Goal: Task Accomplishment & Management: Complete application form

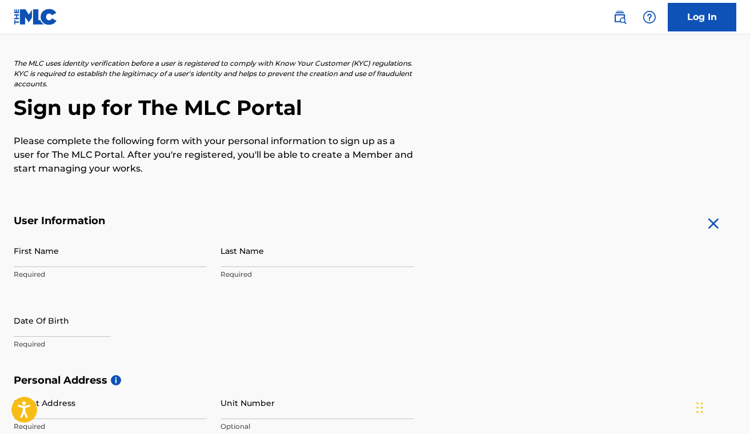
scroll to position [69, 0]
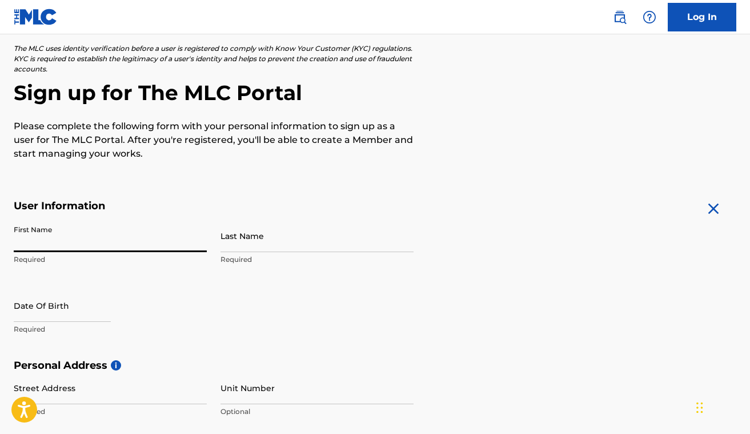
click at [51, 240] on input "First Name" at bounding box center [110, 235] width 193 height 33
type input "[PERSON_NAME]"
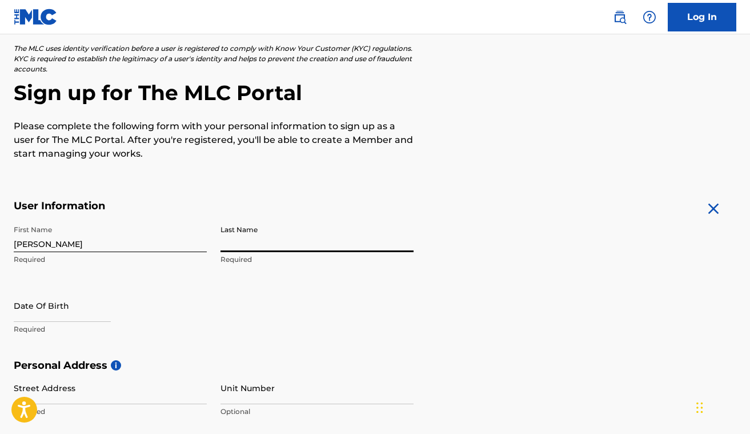
click at [244, 244] on input "Last Name" at bounding box center [317, 235] width 193 height 33
type input "[PERSON_NAME]"
select select "7"
select select "2025"
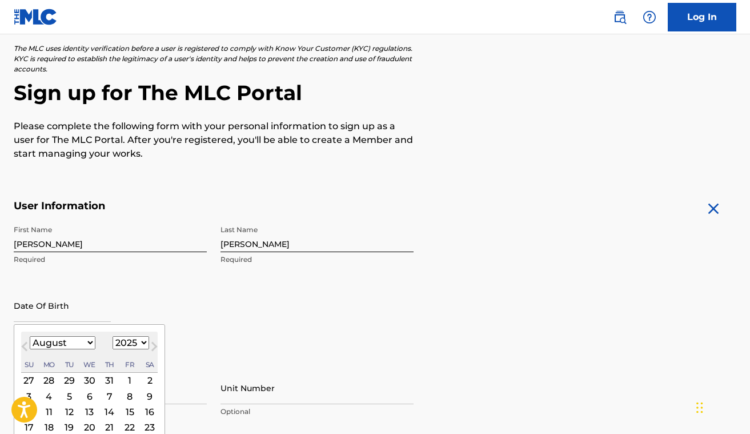
click at [39, 309] on input "text" at bounding box center [62, 305] width 97 height 33
click at [87, 342] on select "January February March April May June July August September October November De…" at bounding box center [63, 342] width 66 height 13
select select "2"
click at [30, 336] on select "January February March April May June July August September October November De…" at bounding box center [63, 342] width 66 height 13
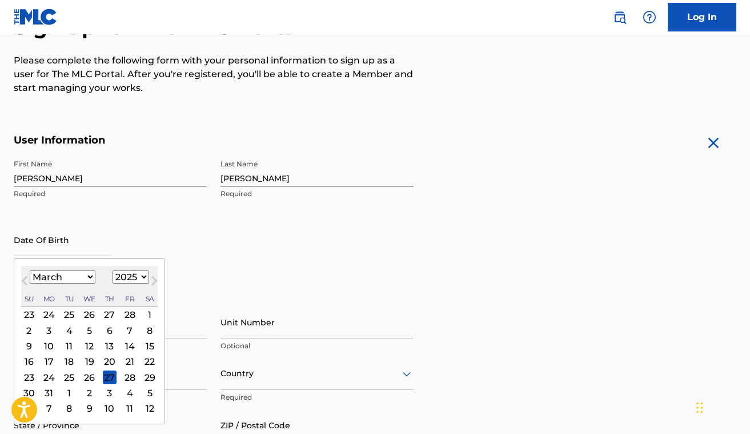
scroll to position [137, 0]
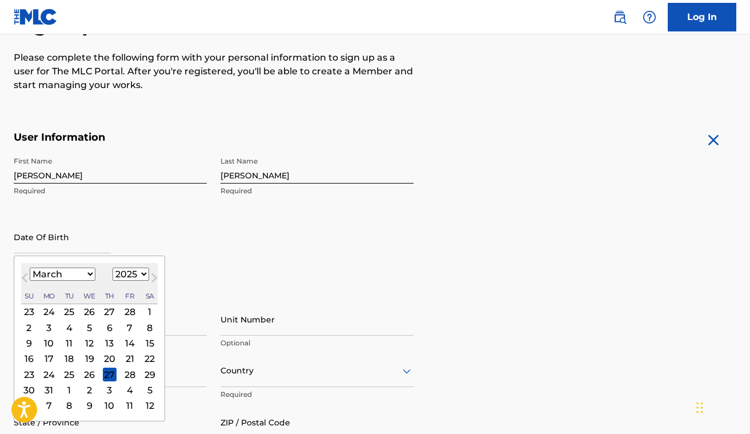
click at [70, 343] on div "11" at bounding box center [69, 343] width 14 height 14
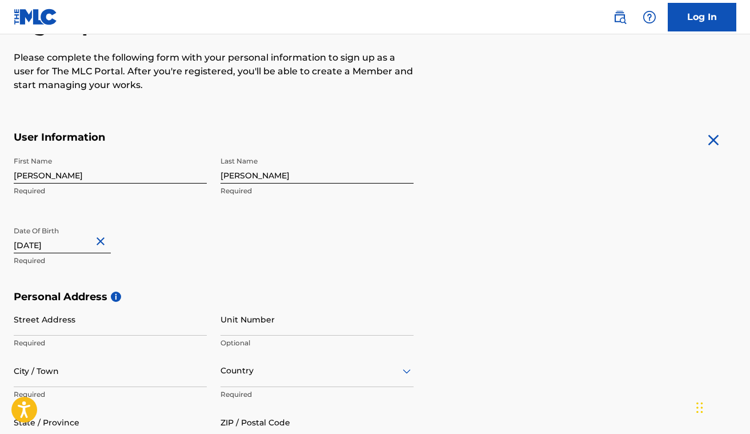
click at [69, 246] on input "text" at bounding box center [62, 237] width 97 height 33
select select "2"
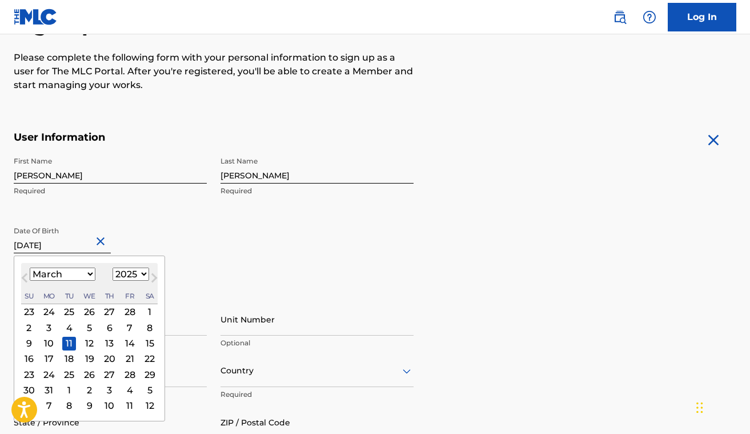
click at [133, 273] on select "1899 1900 1901 1902 1903 1904 1905 1906 1907 1908 1909 1910 1911 1912 1913 1914…" at bounding box center [131, 273] width 37 height 13
select select "1960"
click at [113, 267] on select "1899 1900 1901 1902 1903 1904 1905 1906 1907 1908 1909 1910 1911 1912 1913 1914…" at bounding box center [131, 273] width 37 height 13
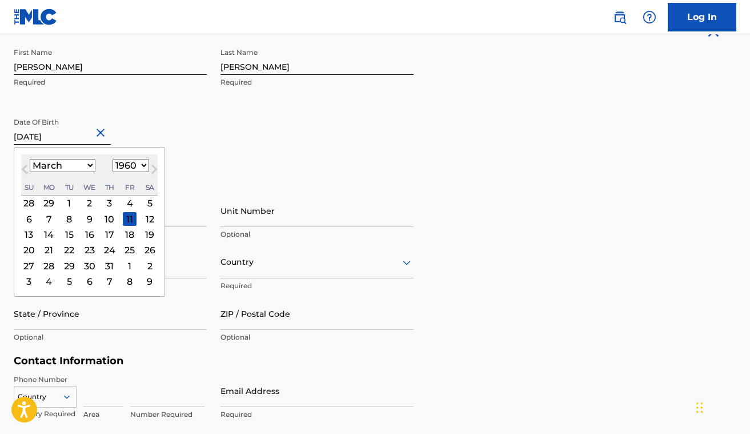
scroll to position [249, 0]
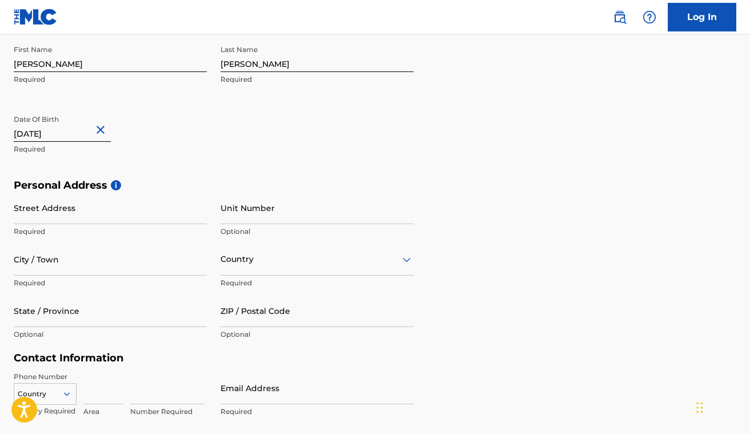
select select "2"
select select "2025"
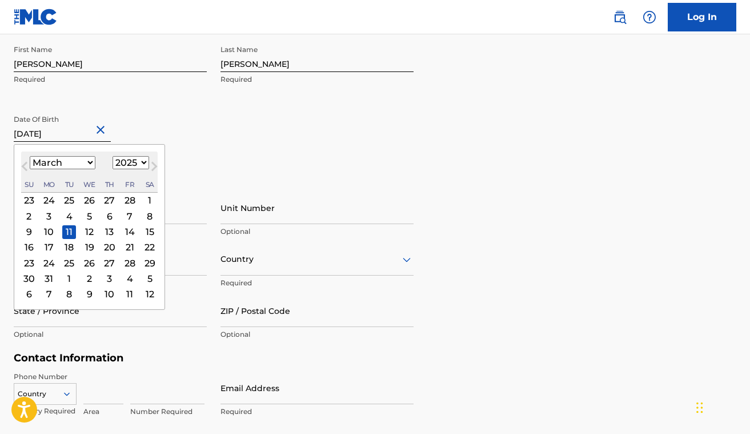
click at [86, 132] on input "text" at bounding box center [62, 125] width 97 height 33
type input "[DATE]"
select select "1960"
type input "[DATE]"
click at [226, 145] on div "First Name [PERSON_NAME] Required Last Name [PERSON_NAME] Required Date Of Birt…" at bounding box center [214, 108] width 400 height 139
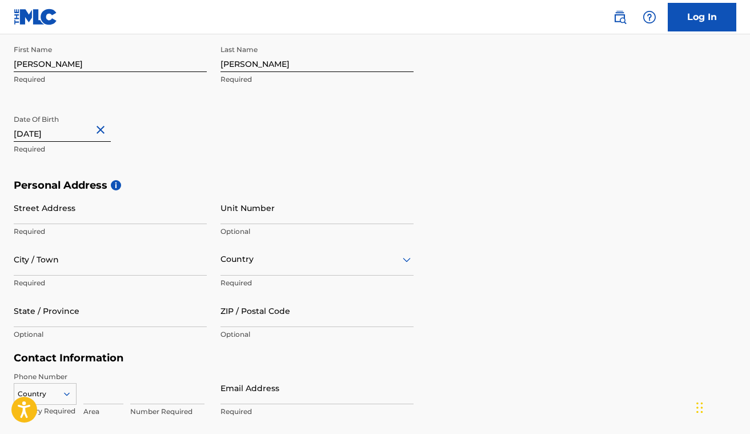
click at [59, 214] on input "Street Address" at bounding box center [110, 207] width 193 height 33
type input "[STREET_ADDRESS][US_STATE]"
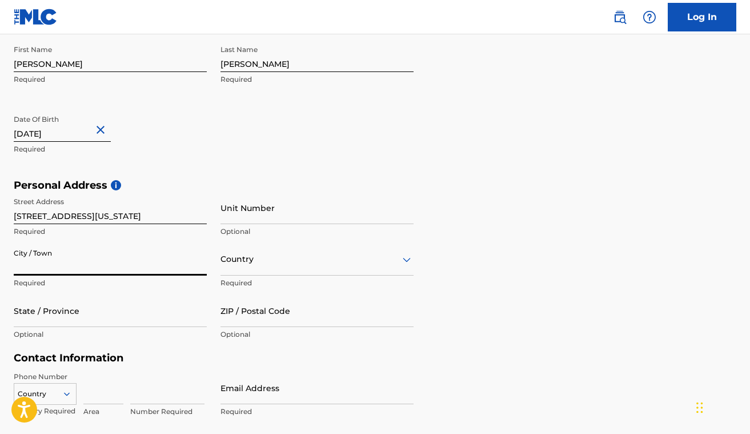
click at [34, 262] on input "City / Town" at bounding box center [110, 259] width 193 height 33
type input "[GEOGRAPHIC_DATA]"
click at [242, 269] on div "Country" at bounding box center [317, 259] width 193 height 33
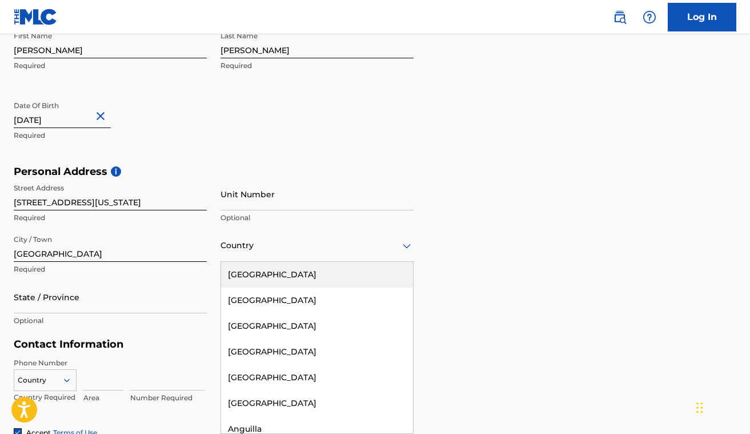
click at [262, 277] on div "[GEOGRAPHIC_DATA]" at bounding box center [317, 275] width 192 height 26
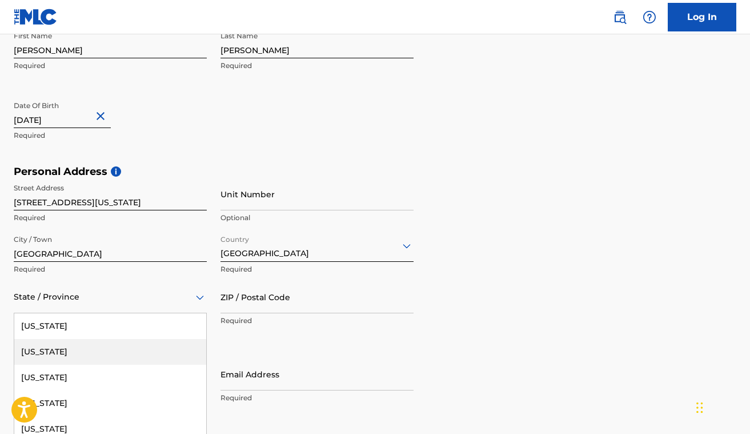
scroll to position [314, 0]
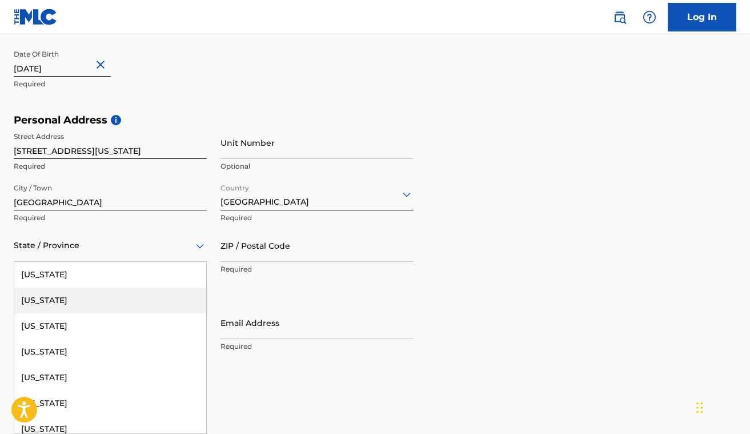
click at [71, 262] on div "[US_STATE], 2 of 57. 57 results available. Use Up and Down to choose options, p…" at bounding box center [110, 245] width 193 height 33
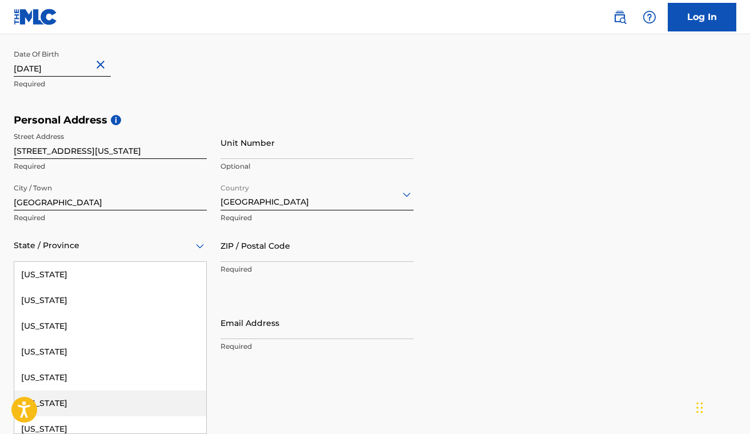
click at [66, 406] on div "[US_STATE]" at bounding box center [110, 403] width 192 height 26
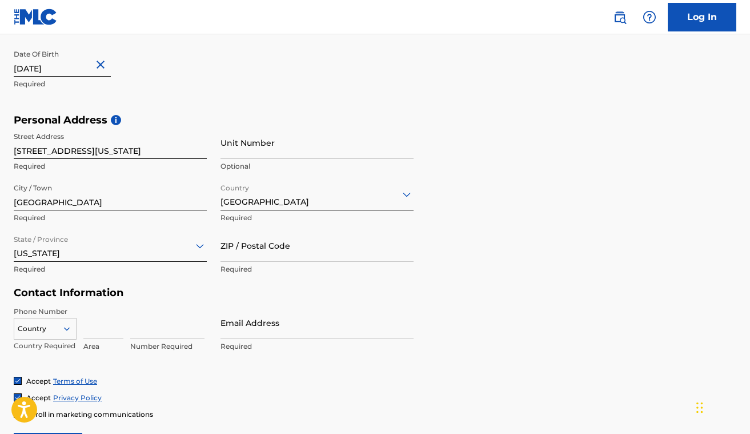
click at [266, 250] on input "ZIP / Postal Code" at bounding box center [317, 245] width 193 height 33
type input "90065"
click at [129, 306] on div "Country Country Required Area Number Required" at bounding box center [110, 331] width 193 height 51
click at [65, 330] on div "Country" at bounding box center [45, 326] width 63 height 17
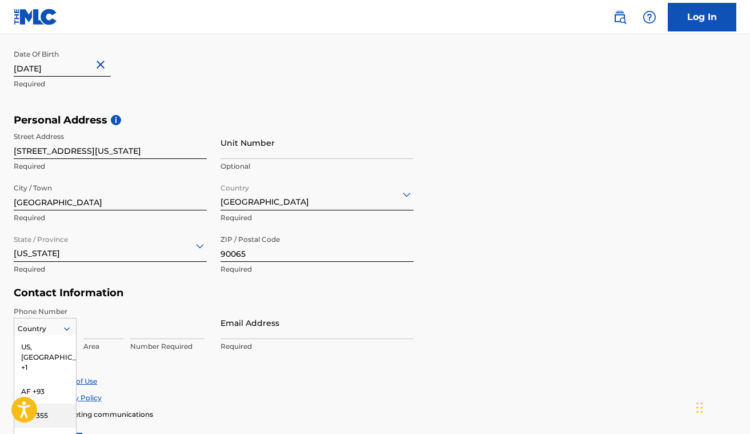
scroll to position [386, 0]
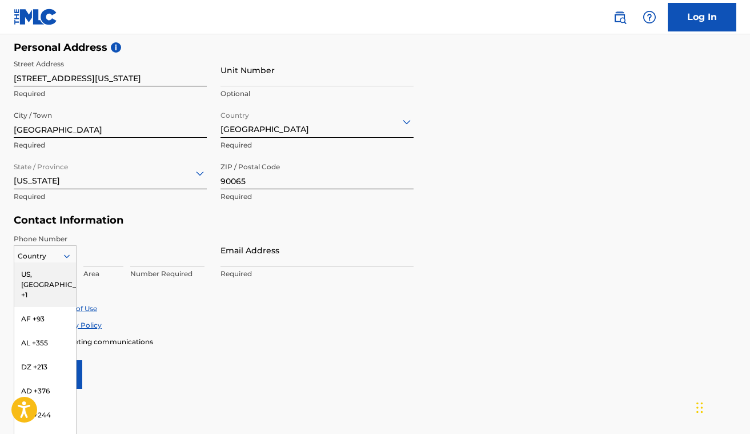
click at [55, 271] on div "US, [GEOGRAPHIC_DATA] +1" at bounding box center [45, 284] width 62 height 45
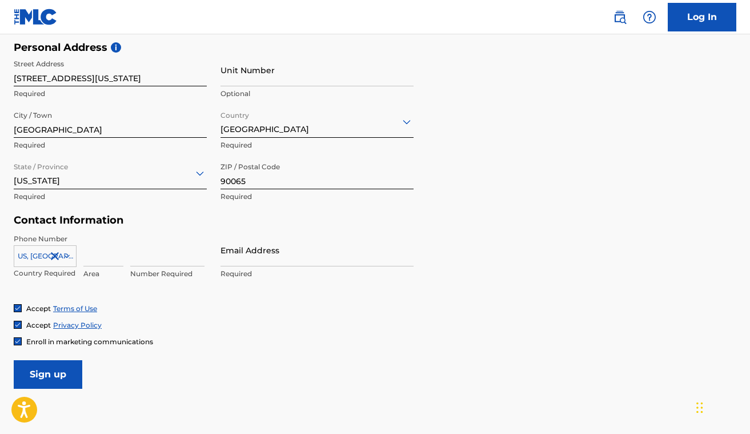
click at [94, 256] on input at bounding box center [103, 250] width 40 height 33
type input "323"
click at [150, 259] on input at bounding box center [167, 250] width 74 height 33
type input "3970017"
click at [262, 261] on input "Email Address" at bounding box center [317, 250] width 193 height 33
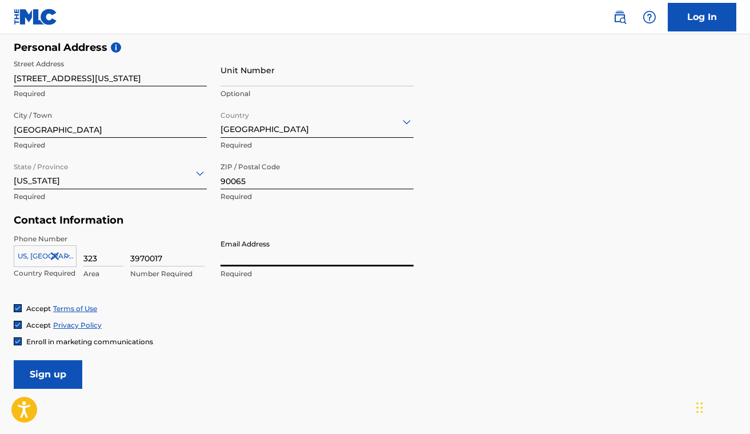
type input "[EMAIL_ADDRESS][DOMAIN_NAME]"
click at [54, 377] on input "Sign up" at bounding box center [48, 374] width 69 height 29
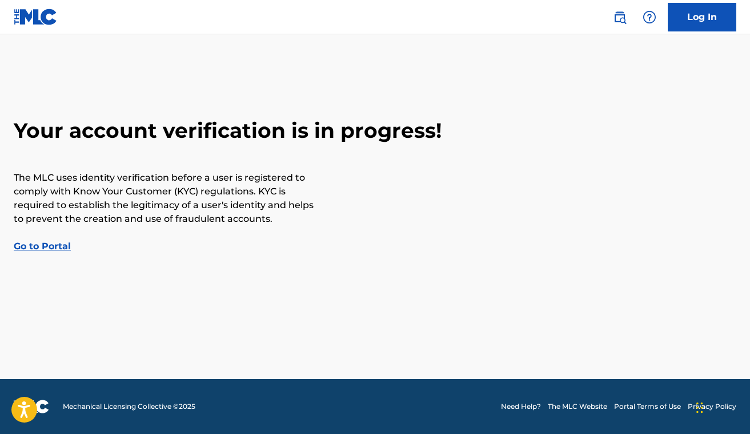
click at [46, 245] on link "Go to Portal" at bounding box center [42, 246] width 57 height 11
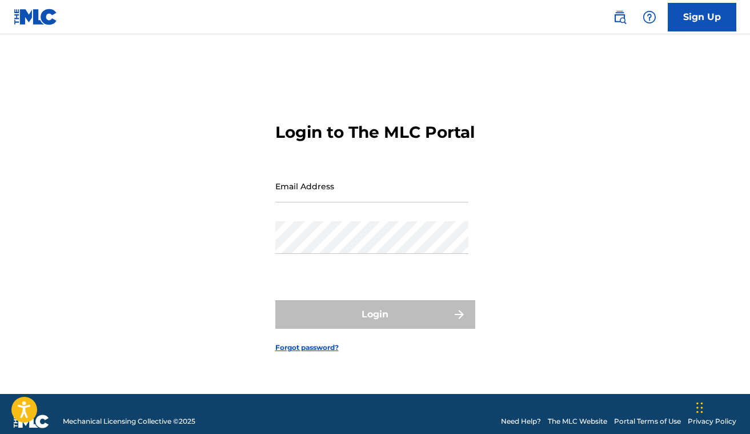
click at [308, 202] on input "Email Address" at bounding box center [371, 186] width 193 height 33
click at [26, 16] on img at bounding box center [36, 17] width 44 height 17
click at [305, 202] on input "Email Address" at bounding box center [371, 186] width 193 height 33
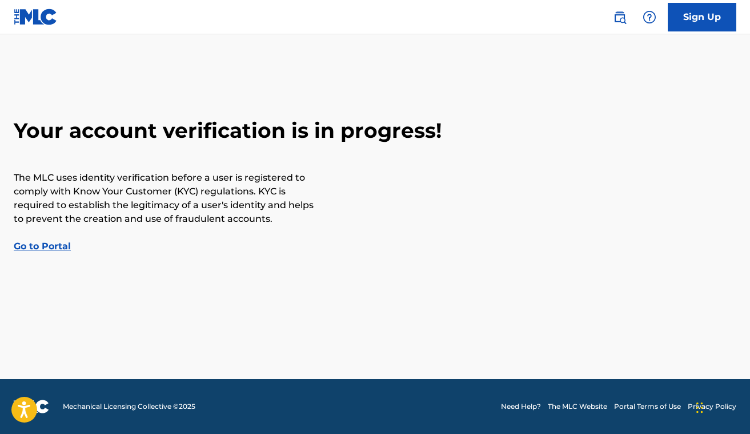
click at [50, 246] on link "Go to Portal" at bounding box center [42, 246] width 57 height 11
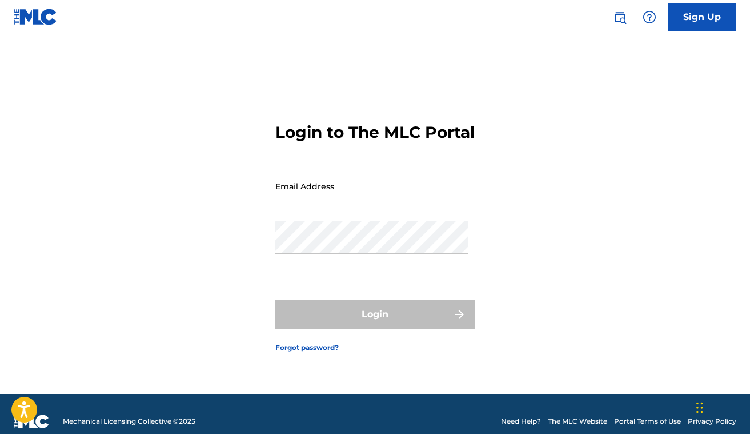
scroll to position [15, 0]
